Goal: Task Accomplishment & Management: Manage account settings

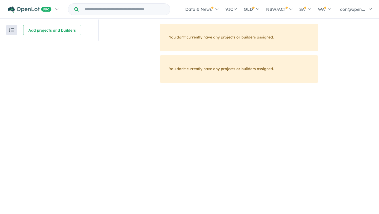
click at [129, 13] on input "Try estate name, suburb, builder or developer" at bounding box center [124, 9] width 89 height 11
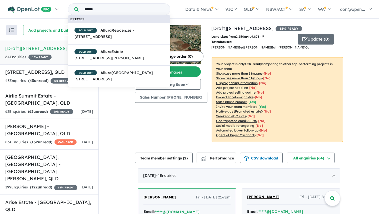
type input "******"
drag, startPoint x: 96, startPoint y: 10, endPoint x: 82, endPoint y: 9, distance: 14.7
click at [82, 9] on input "******" at bounding box center [124, 9] width 89 height 11
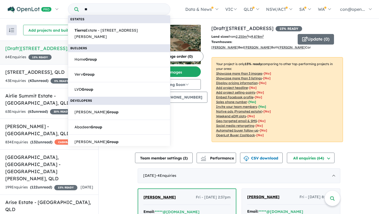
type input "*"
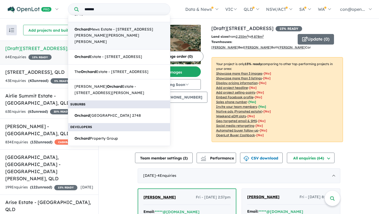
scroll to position [29, 0]
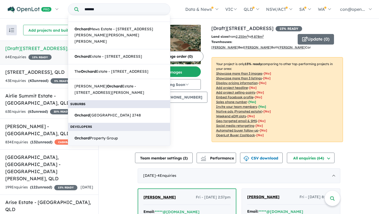
type input "*******"
click at [108, 136] on span "Orchard Property Group" at bounding box center [95, 138] width 43 height 6
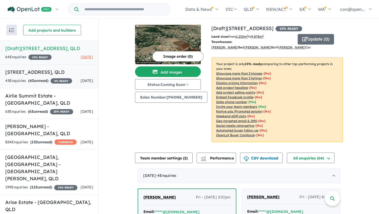
click at [51, 76] on h5 "[STREET_ADDRESS]" at bounding box center [49, 71] width 88 height 7
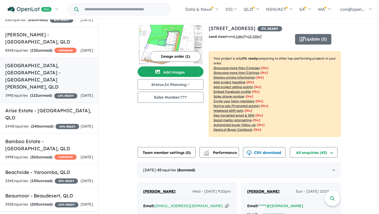
scroll to position [101, 0]
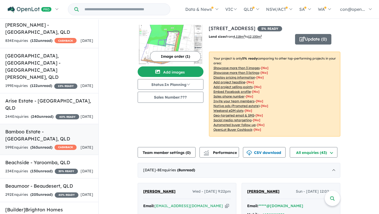
click at [58, 142] on h5 "Bamboo Estate - [GEOGRAPHIC_DATA] , [GEOGRAPHIC_DATA]" at bounding box center [49, 135] width 88 height 14
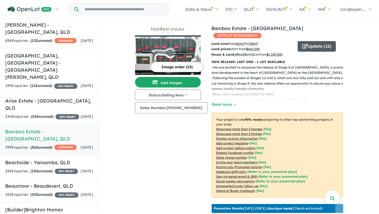
click at [312, 41] on button "Update ( 12 )" at bounding box center [317, 46] width 38 height 11
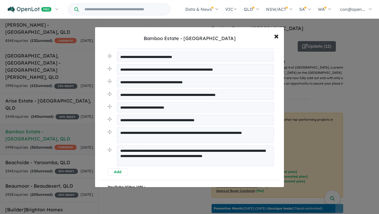
scroll to position [203, 0]
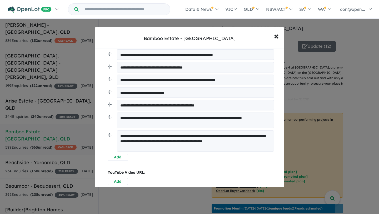
click at [122, 158] on button "Add" at bounding box center [118, 156] width 20 height 7
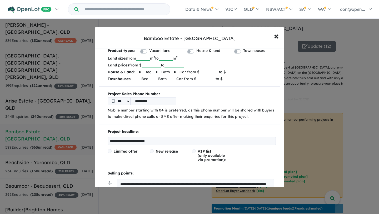
scroll to position [0, 0]
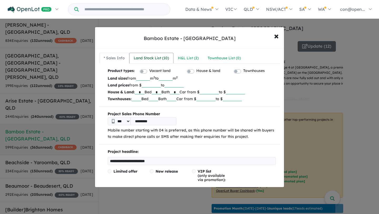
click at [159, 60] on div "Land Stock List ( 10 )" at bounding box center [151, 58] width 35 height 6
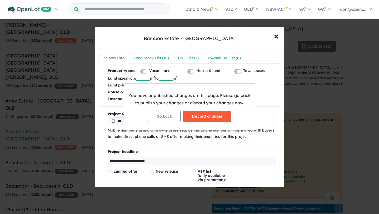
click at [202, 114] on button "Discard changes" at bounding box center [207, 116] width 48 height 11
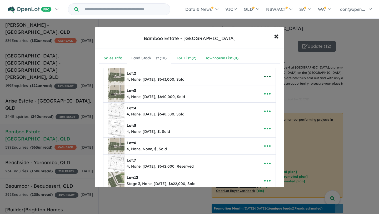
click at [263, 76] on icon "button" at bounding box center [267, 76] width 8 height 8
click at [183, 57] on div "H&L List ( 2 )" at bounding box center [186, 58] width 21 height 6
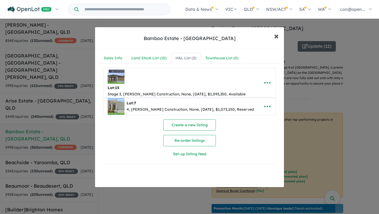
click at [276, 35] on span "×" at bounding box center [276, 35] width 5 height 11
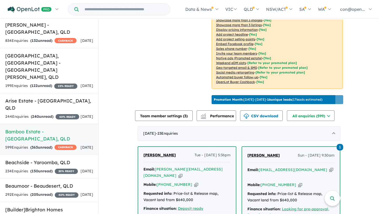
scroll to position [115, 0]
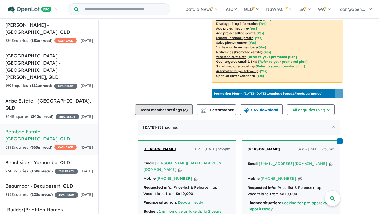
click at [163, 111] on button "Team member settings ( 3 )" at bounding box center [164, 109] width 58 height 11
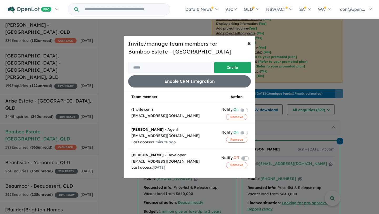
scroll to position [0, 0]
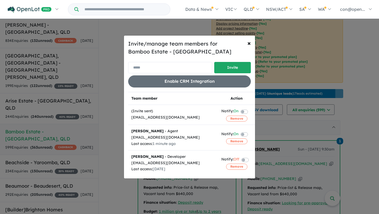
click at [183, 69] on input "email" at bounding box center [170, 67] width 84 height 11
click at [211, 158] on div "Sharon Bowden - Developer" at bounding box center [173, 156] width 84 height 6
click at [249, 44] on span "×" at bounding box center [248, 43] width 3 height 8
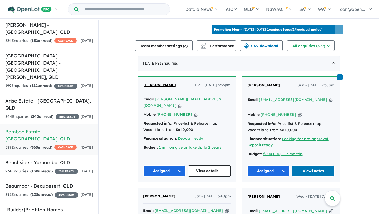
scroll to position [183, 0]
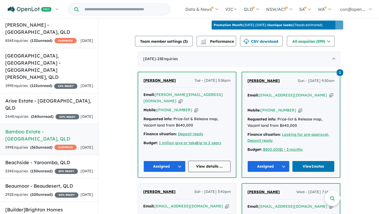
click at [210, 161] on link "View details ..." at bounding box center [209, 166] width 42 height 11
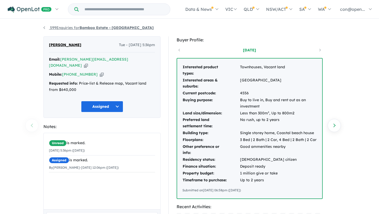
click at [92, 26] on strong "Bamboo Estate - [GEOGRAPHIC_DATA]" at bounding box center [116, 27] width 74 height 5
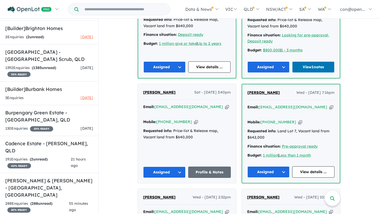
scroll to position [289, 0]
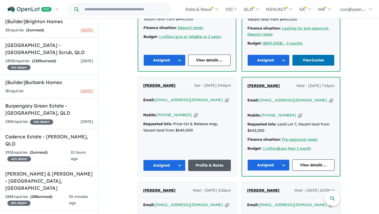
click at [210, 159] on link "Profile & Notes" at bounding box center [209, 164] width 43 height 11
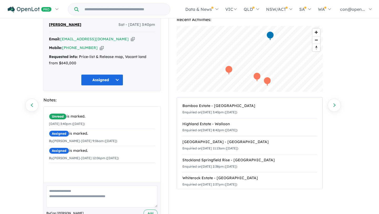
scroll to position [25, 0]
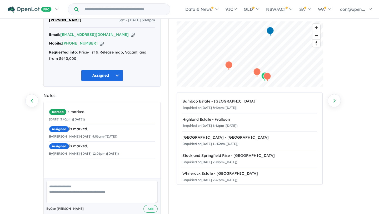
click at [83, 188] on textarea at bounding box center [101, 192] width 111 height 22
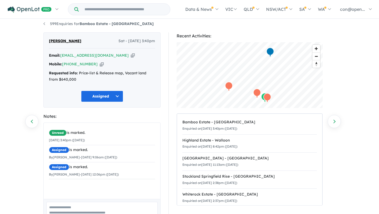
scroll to position [0, 0]
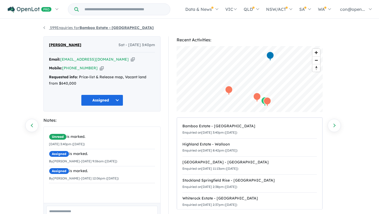
click at [47, 28] on link "599 Enquiries for Bamboo Estate - Palmwoods" at bounding box center [98, 27] width 110 height 5
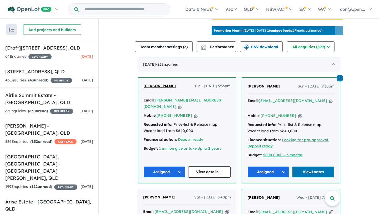
scroll to position [175, 0]
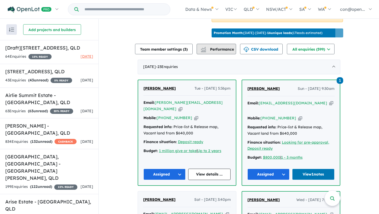
click at [223, 49] on span "Performance" at bounding box center [218, 49] width 32 height 5
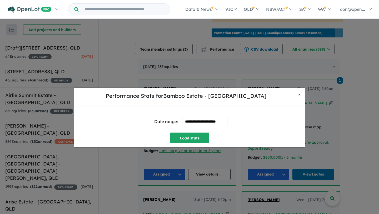
click at [298, 94] on button "× Close" at bounding box center [299, 94] width 11 height 13
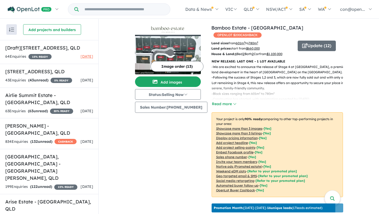
scroll to position [0, 0]
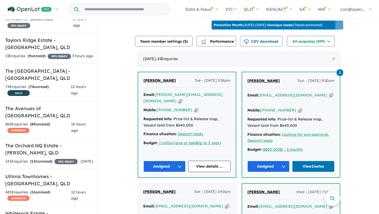
scroll to position [1965, 0]
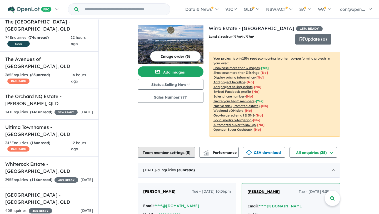
click at [172, 148] on button "Team member settings ( 5 )" at bounding box center [167, 152] width 58 height 11
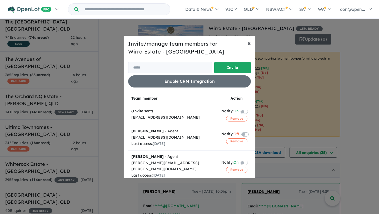
click at [250, 41] on span "×" at bounding box center [248, 43] width 3 height 8
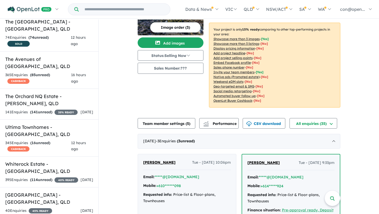
scroll to position [41, 0]
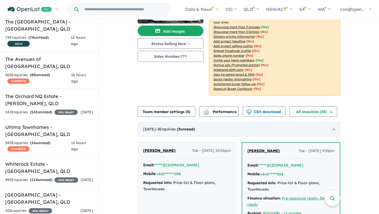
click at [179, 130] on span "- 3 Enquir ies ( 3 unread)" at bounding box center [175, 129] width 39 height 5
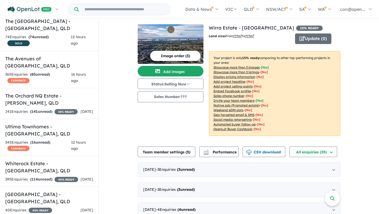
scroll to position [0, 0]
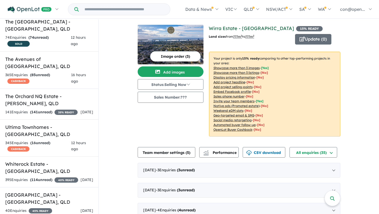
click at [226, 28] on link "Wirra Estate - [GEOGRAPHIC_DATA]" at bounding box center [251, 28] width 85 height 6
